Goal: Transaction & Acquisition: Subscribe to service/newsletter

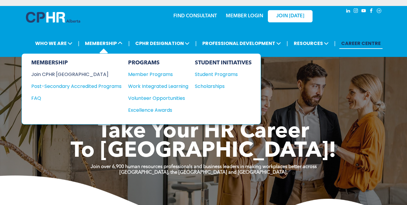
click at [69, 76] on div "Join CPHR [GEOGRAPHIC_DATA]" at bounding box center [71, 74] width 81 height 7
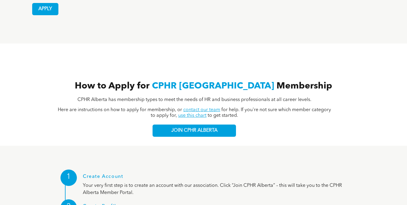
scroll to position [605, 0]
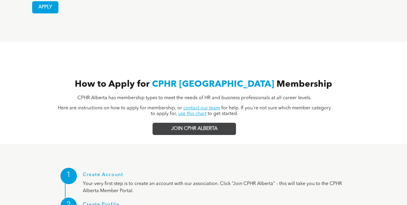
click at [204, 126] on span "JOIN CPHR ALBERTA" at bounding box center [194, 129] width 46 height 6
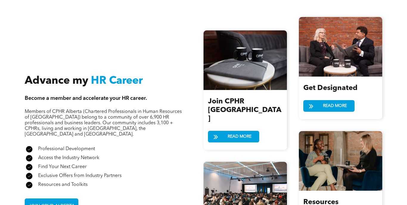
scroll to position [707, 0]
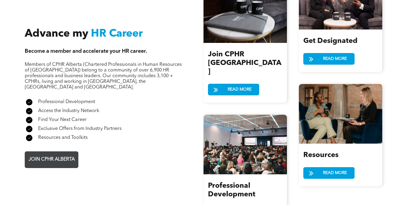
click at [61, 154] on span "JOIN CPHR ALBERTA" at bounding box center [52, 160] width 50 height 12
